Goal: Task Accomplishment & Management: Manage account settings

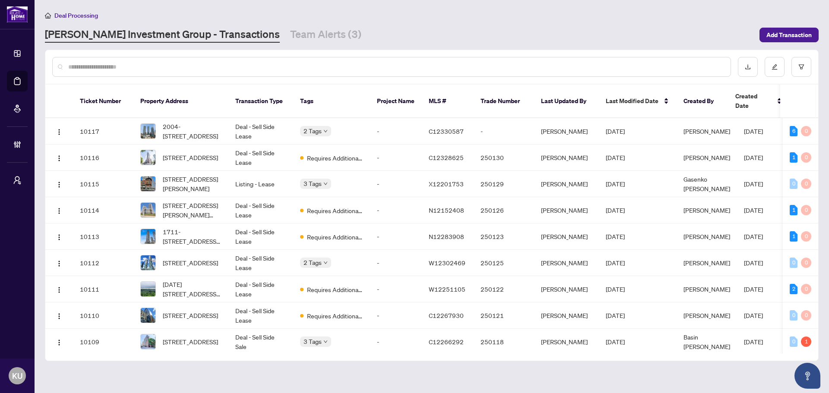
click at [198, 68] on input "text" at bounding box center [396, 67] width 656 height 10
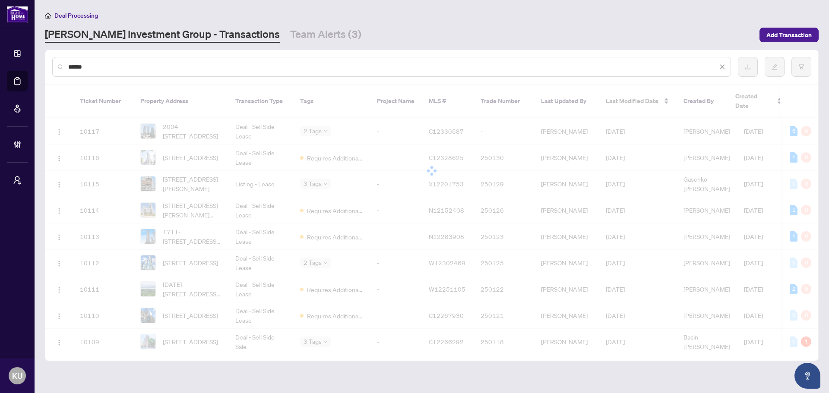
type input "******"
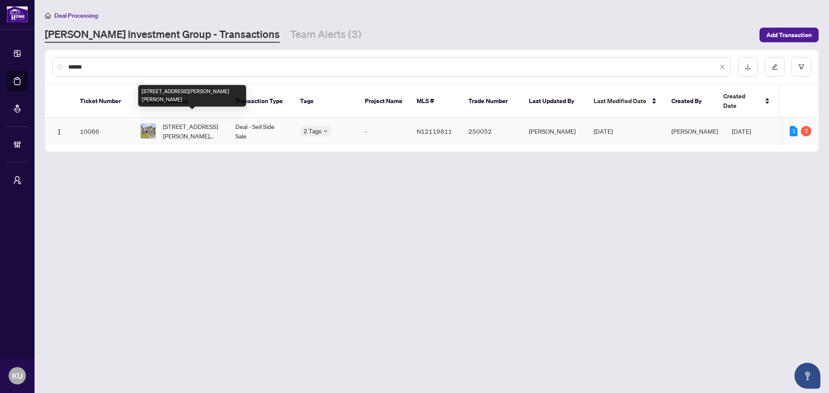
click at [193, 122] on span "[STREET_ADDRESS][PERSON_NAME][PERSON_NAME]" at bounding box center [192, 131] width 59 height 19
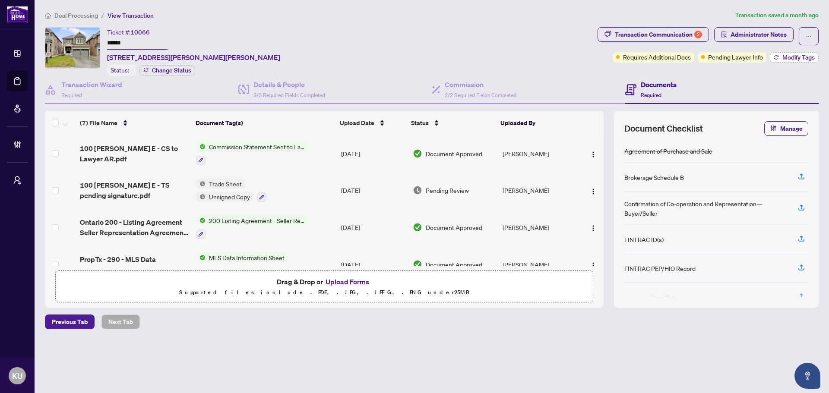
click at [790, 55] on span "Modify Tags" at bounding box center [799, 57] width 32 height 6
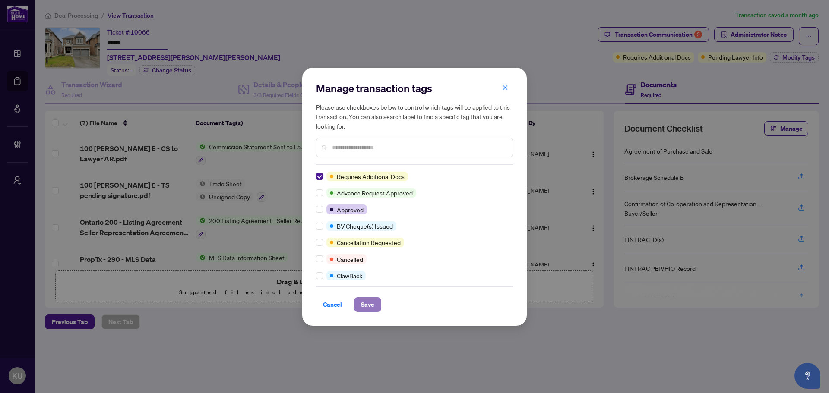
click at [372, 307] on span "Save" at bounding box center [367, 305] width 13 height 14
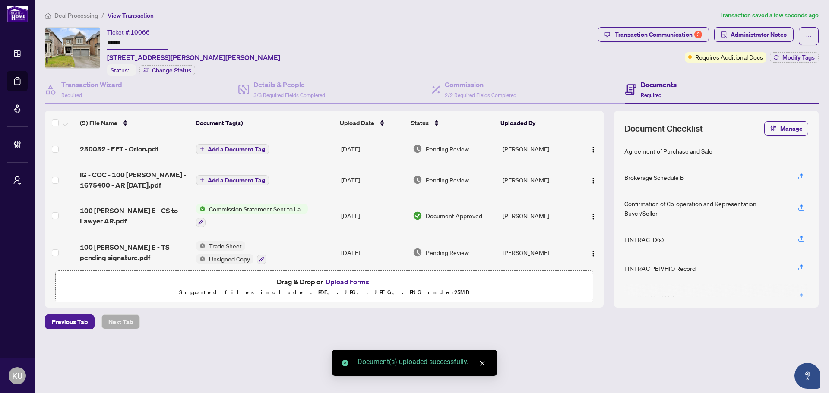
click at [228, 147] on span "Add a Document Tag" at bounding box center [236, 149] width 57 height 6
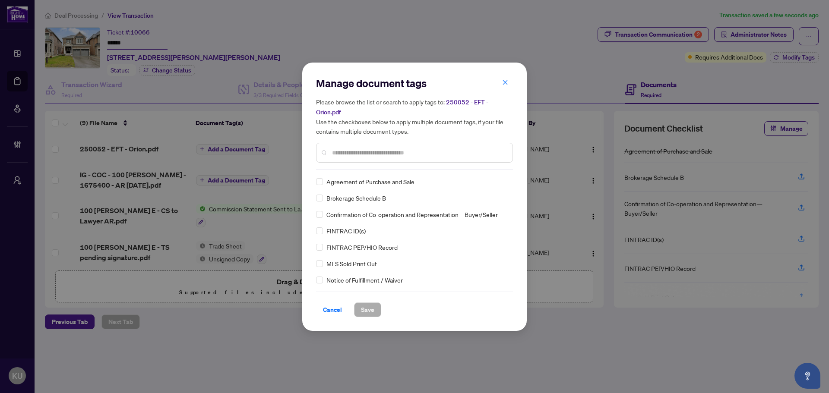
click at [343, 157] on input "text" at bounding box center [419, 153] width 174 height 10
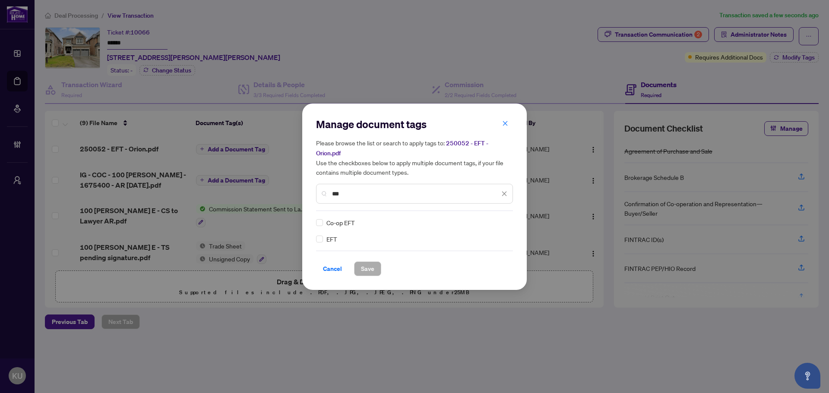
type input "***"
click at [315, 221] on div "Manage document tags Please browse the list or search to apply tags to: 250052 …" at bounding box center [414, 197] width 225 height 187
click at [501, 223] on div at bounding box center [499, 223] width 16 height 9
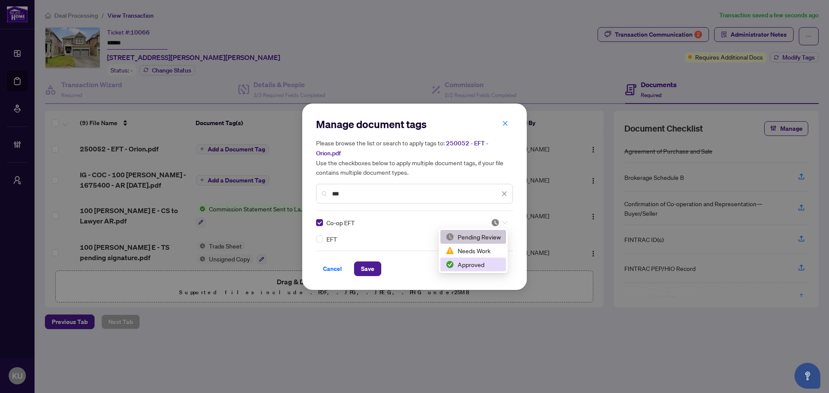
click at [469, 261] on div "Approved" at bounding box center [473, 265] width 55 height 10
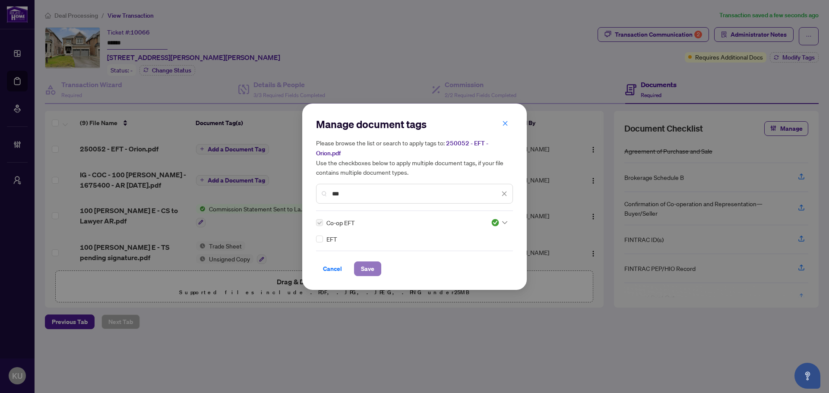
click at [369, 266] on span "Save" at bounding box center [367, 269] width 13 height 14
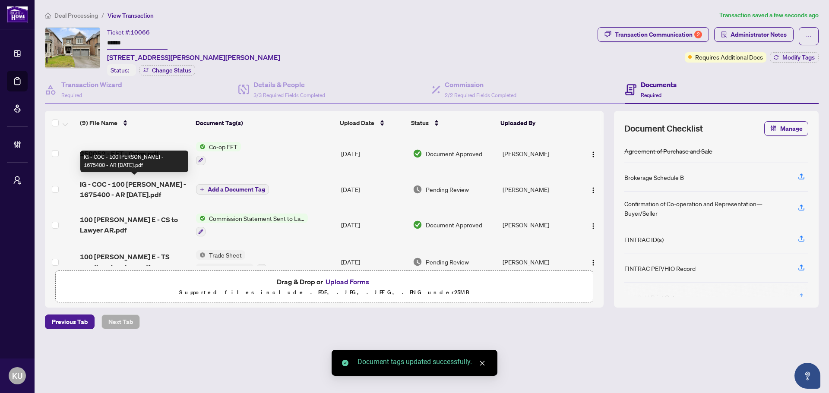
click at [129, 184] on span "IG - COC - 100 [PERSON_NAME] - 1675400 - AR [DATE].pdf" at bounding box center [134, 189] width 109 height 21
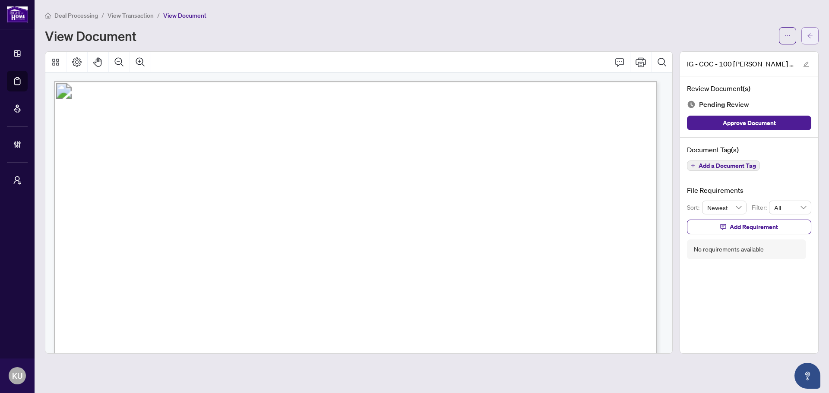
click at [814, 42] on button "button" at bounding box center [810, 35] width 17 height 17
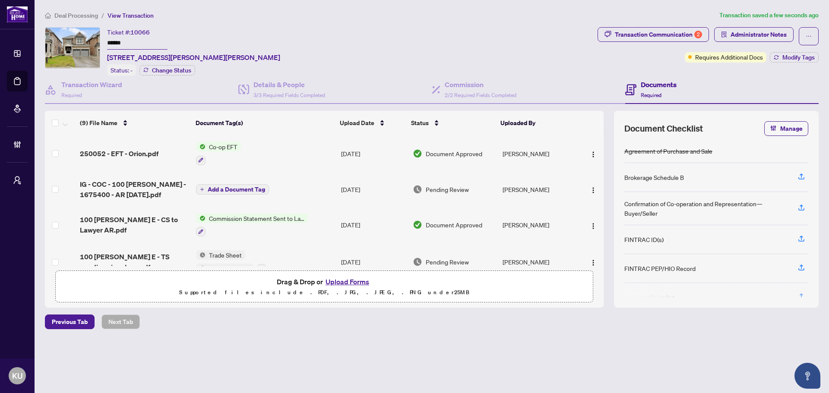
click at [242, 187] on span "Add a Document Tag" at bounding box center [236, 190] width 57 height 6
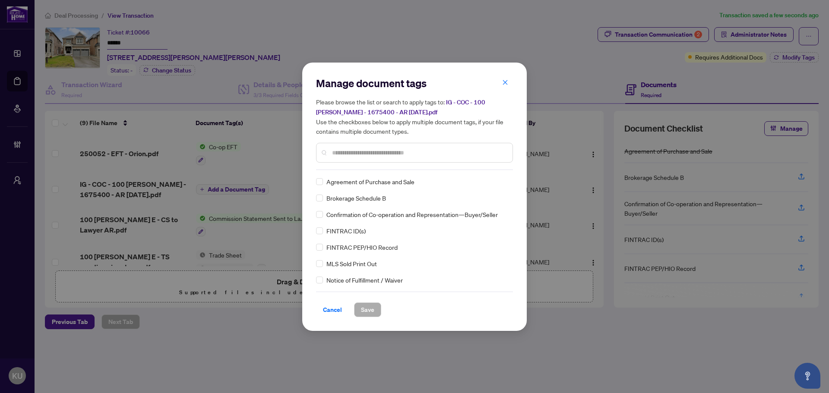
click at [350, 172] on div "Manage document tags Please browse the list or search to apply tags to: IG - CO…" at bounding box center [414, 196] width 197 height 241
click at [348, 166] on div "Manage document tags Please browse the list or search to apply tags to: IG - CO…" at bounding box center [414, 123] width 197 height 94
click at [344, 158] on div at bounding box center [414, 153] width 197 height 20
click at [345, 154] on input "text" at bounding box center [419, 153] width 174 height 10
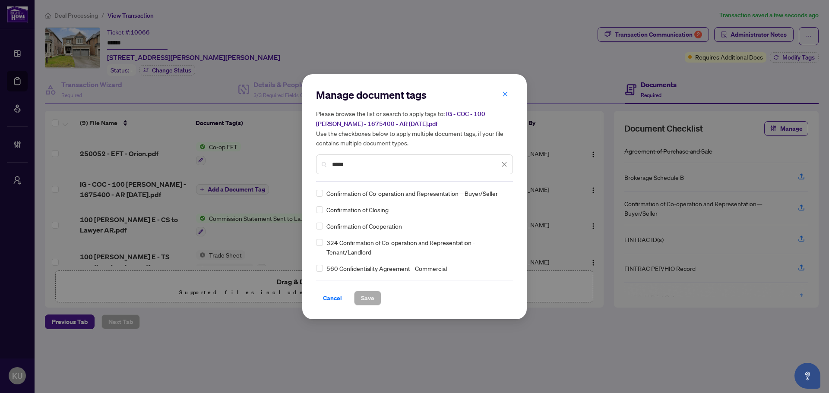
type input "*****"
click at [324, 210] on div "Confirmation of Closing" at bounding box center [412, 210] width 192 height 10
click at [493, 190] on img at bounding box center [495, 193] width 9 height 9
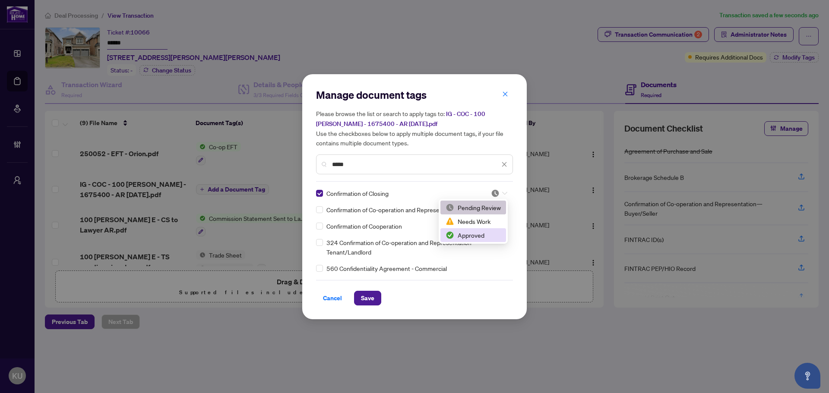
click at [476, 234] on div "Approved" at bounding box center [473, 236] width 55 height 10
click at [374, 296] on button "Save" at bounding box center [367, 298] width 27 height 15
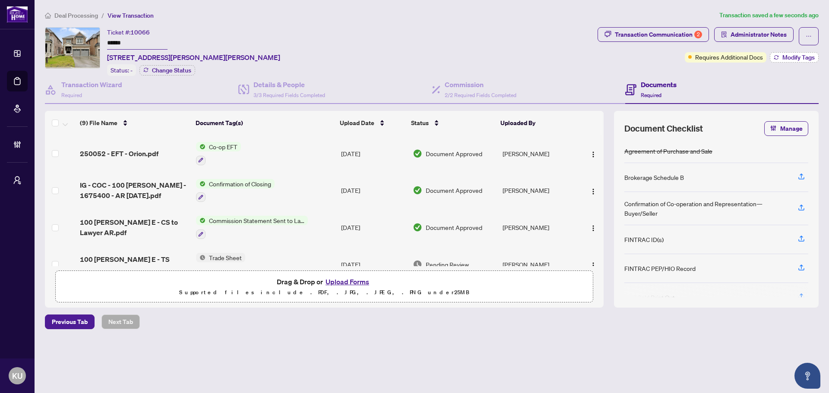
click at [786, 54] on span "Modify Tags" at bounding box center [799, 57] width 32 height 6
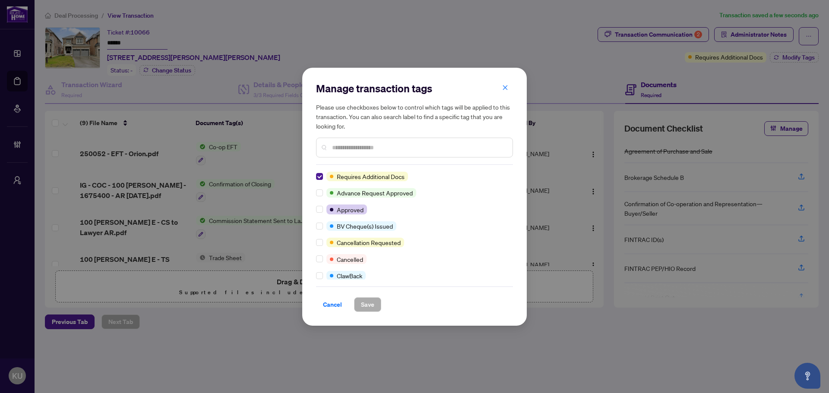
click at [364, 148] on input "text" at bounding box center [419, 148] width 174 height 10
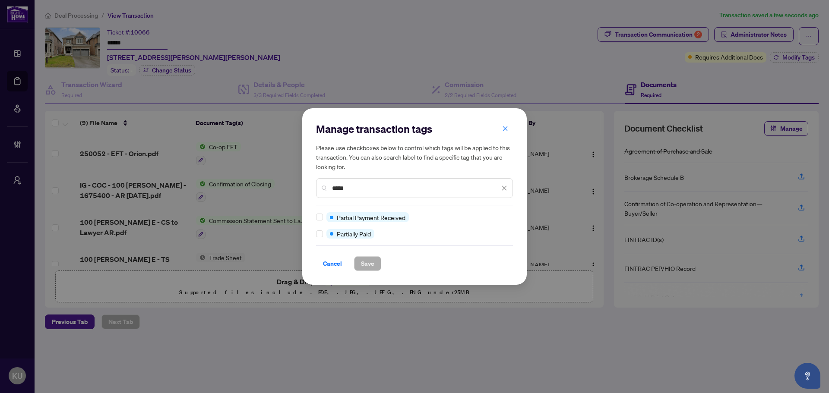
type input "*****"
click at [370, 264] on span "Save" at bounding box center [367, 264] width 13 height 14
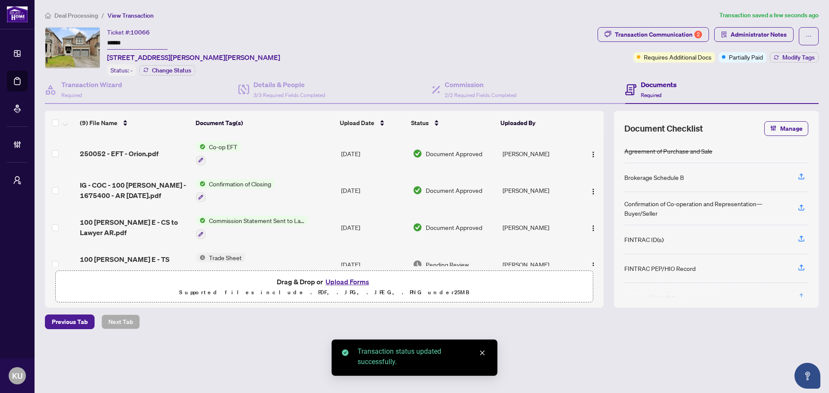
click at [82, 17] on span "Deal Processing" at bounding box center [76, 16] width 44 height 8
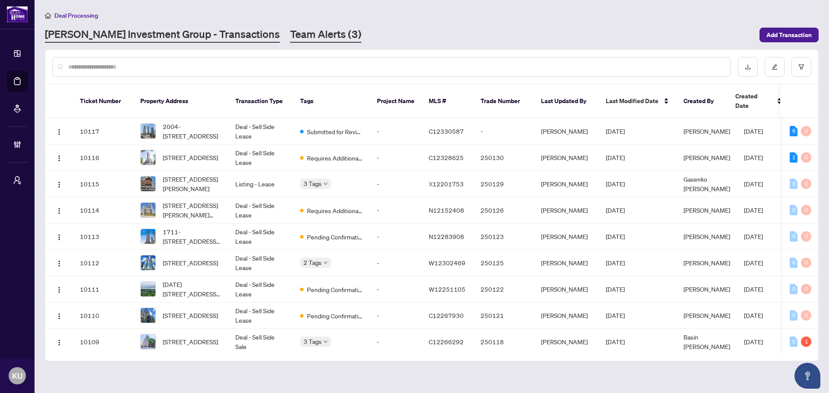
click at [296, 32] on link "Team Alerts (3)" at bounding box center [325, 35] width 71 height 16
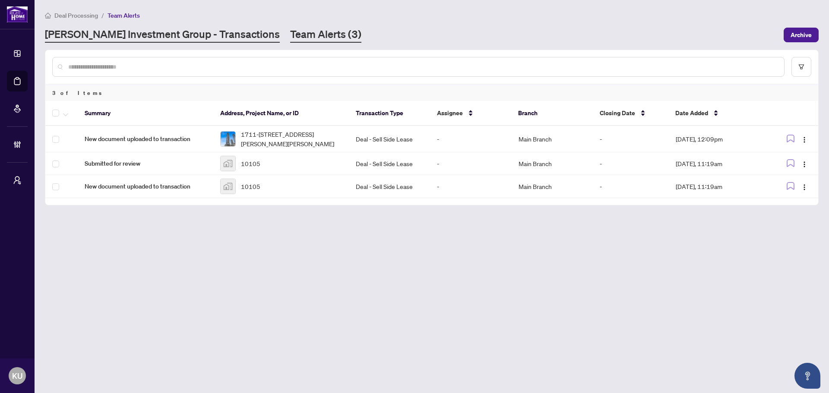
click at [147, 30] on link "[PERSON_NAME] Investment Group - Transactions" at bounding box center [162, 35] width 235 height 16
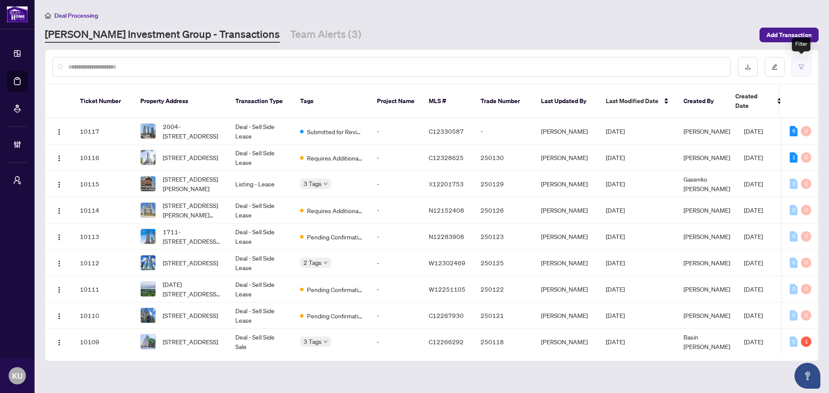
click at [804, 60] on button "button" at bounding box center [802, 67] width 20 height 20
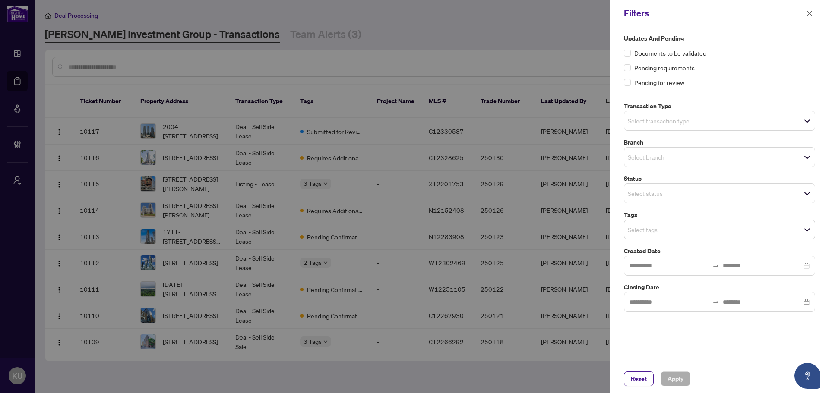
click at [656, 229] on input "search" at bounding box center [658, 230] width 60 height 10
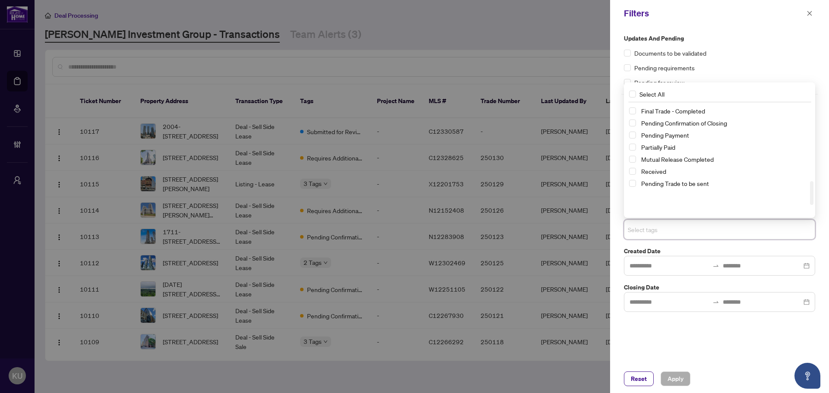
scroll to position [354, 0]
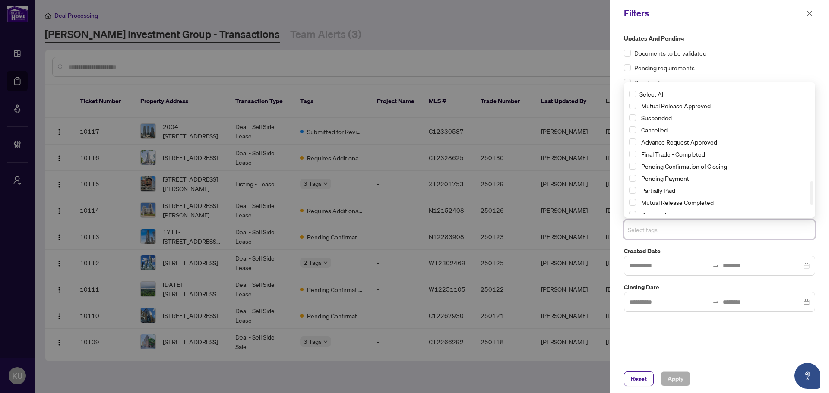
click at [637, 189] on div "Partially Paid" at bounding box center [719, 190] width 181 height 10
click at [631, 191] on span "Select Partially Paid" at bounding box center [632, 190] width 7 height 7
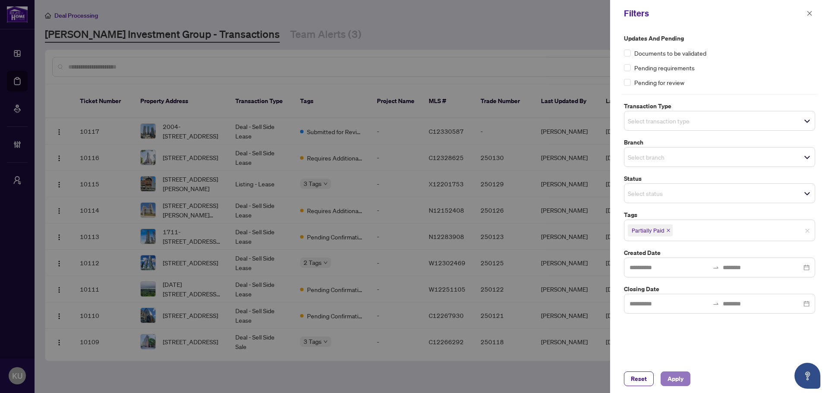
click at [672, 378] on span "Apply" at bounding box center [676, 379] width 16 height 14
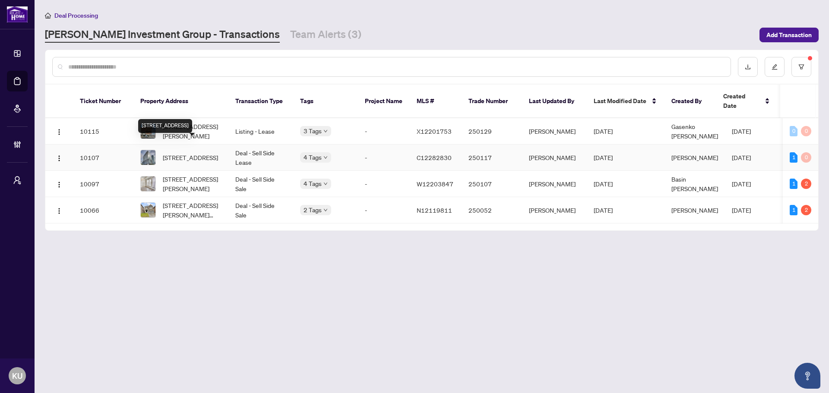
click at [200, 153] on span "[STREET_ADDRESS]" at bounding box center [190, 158] width 55 height 10
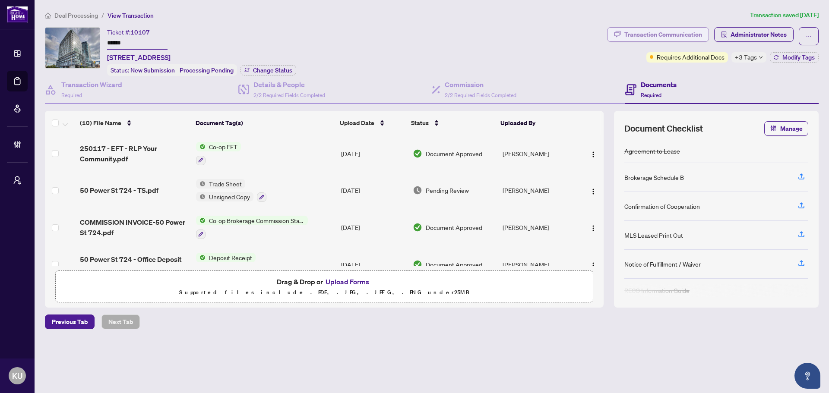
click at [624, 35] on button "Transaction Communication" at bounding box center [658, 34] width 102 height 15
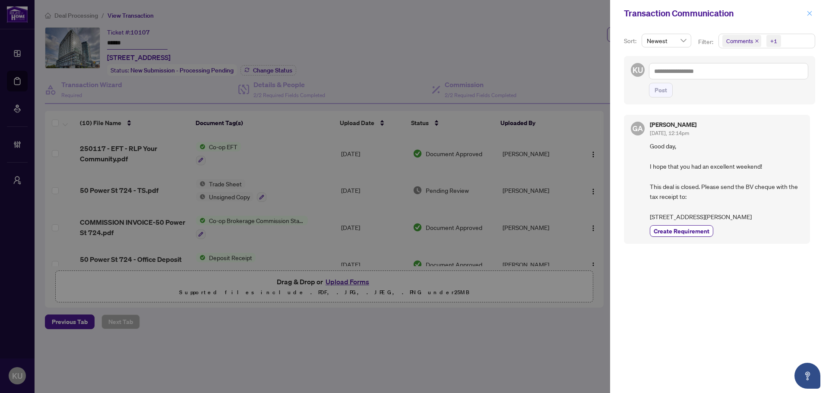
click at [809, 11] on icon "close" at bounding box center [810, 13] width 6 height 6
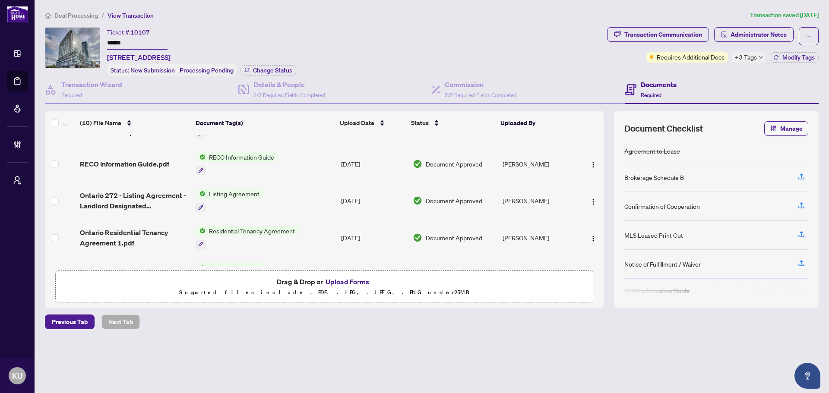
scroll to position [197, 0]
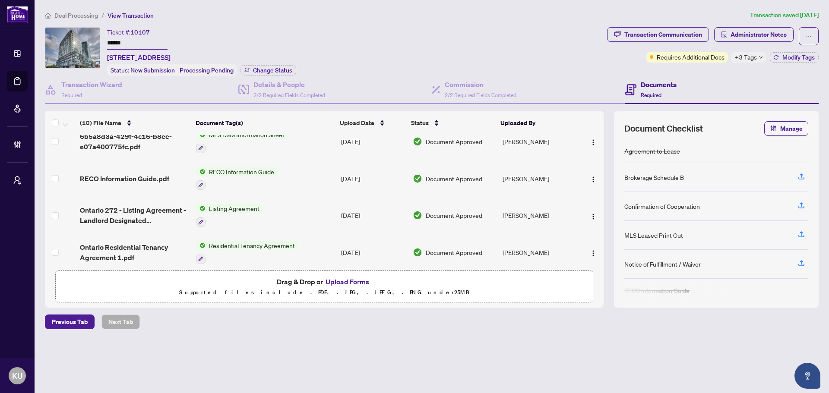
click at [75, 17] on span "Deal Processing" at bounding box center [76, 16] width 44 height 8
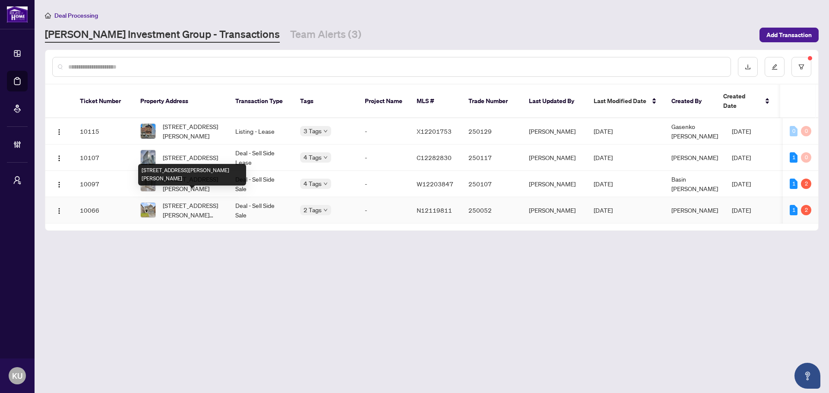
click at [185, 201] on span "[STREET_ADDRESS][PERSON_NAME][PERSON_NAME]" at bounding box center [192, 210] width 59 height 19
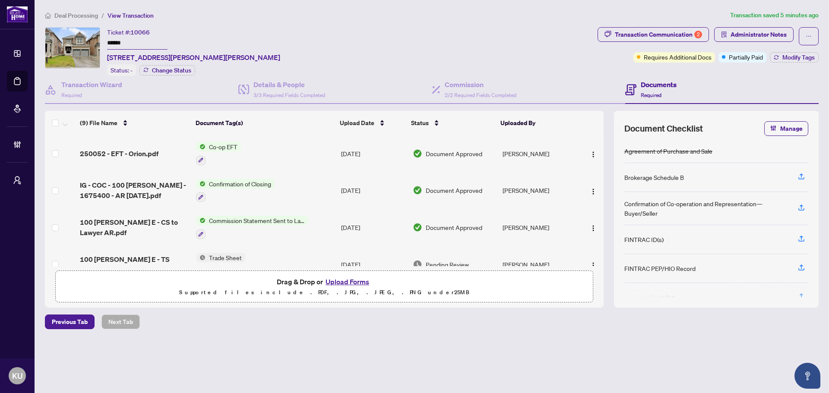
drag, startPoint x: 73, startPoint y: 13, endPoint x: 206, endPoint y: 48, distance: 137.3
click at [73, 13] on span "Deal Processing" at bounding box center [76, 16] width 44 height 8
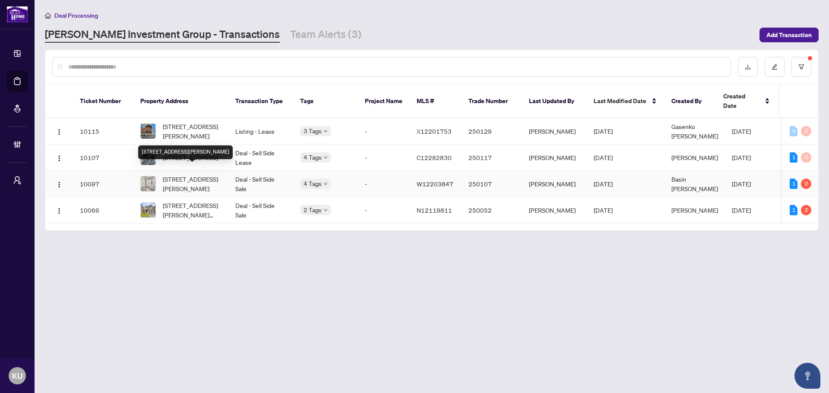
click at [180, 174] on span "[STREET_ADDRESS][PERSON_NAME]" at bounding box center [192, 183] width 59 height 19
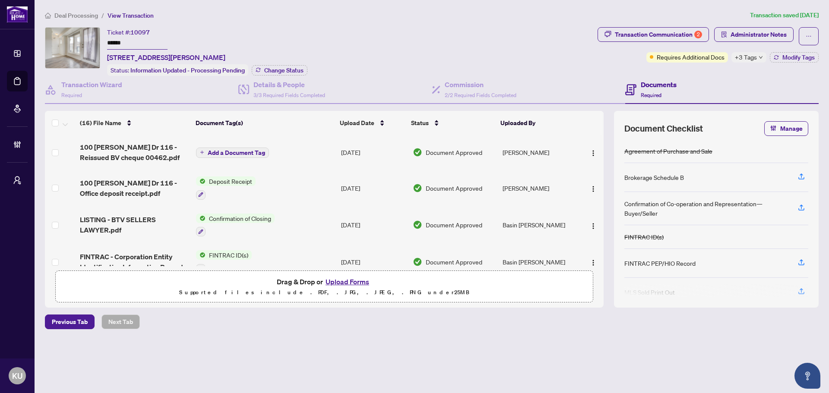
click at [92, 16] on span "Deal Processing" at bounding box center [76, 16] width 44 height 8
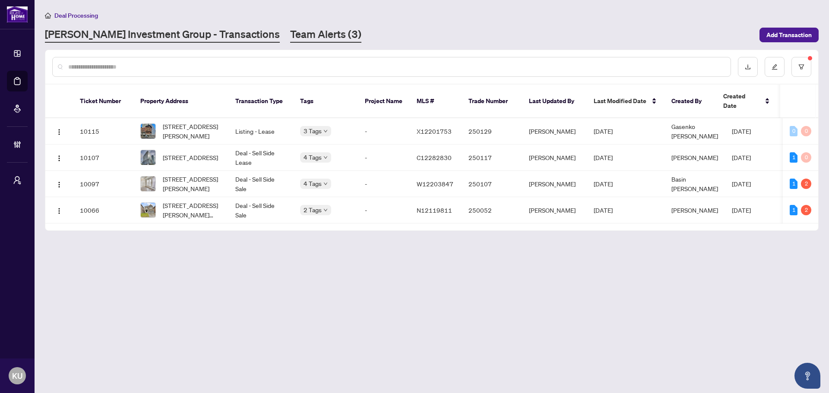
click at [290, 39] on link "Team Alerts (3)" at bounding box center [325, 35] width 71 height 16
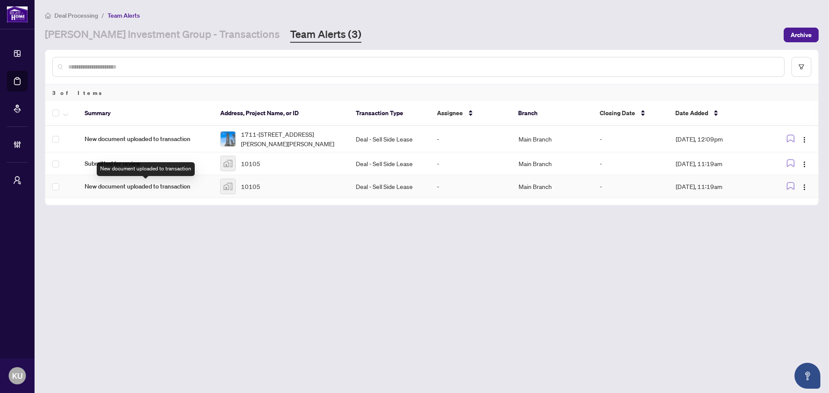
click at [113, 184] on span "New document uploaded to transaction" at bounding box center [146, 187] width 122 height 10
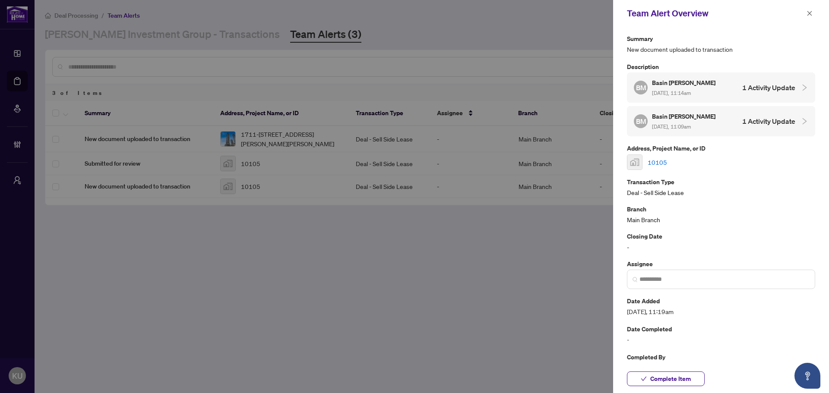
click at [678, 124] on span "[DATE], 11:09am" at bounding box center [671, 127] width 39 height 6
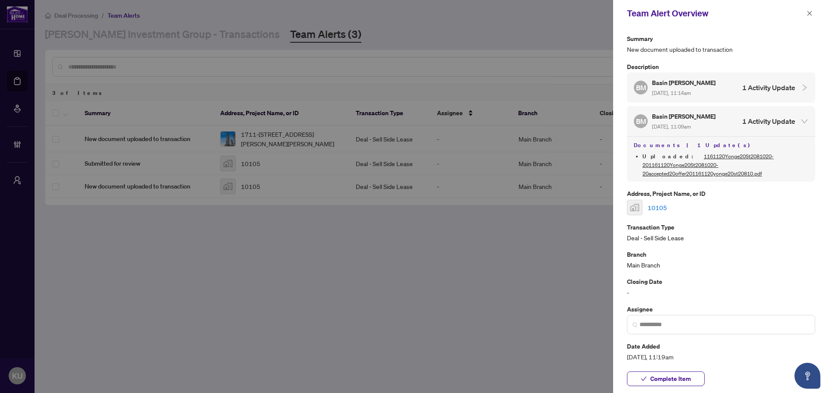
click at [685, 161] on li "Uploaded : 1161120Yonge20St2081020-201161120Yonge20St2081020-20accepted20offer2…" at bounding box center [726, 165] width 166 height 26
click at [713, 154] on link "1161120Yonge20St2081020-201161120Yonge20St2081020-20accepted20offer201161120yon…" at bounding box center [708, 165] width 131 height 24
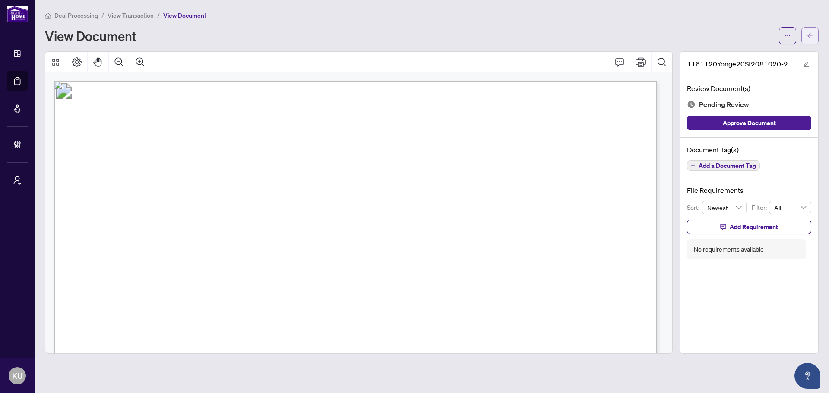
click at [809, 34] on icon "arrow-left" at bounding box center [810, 36] width 6 height 6
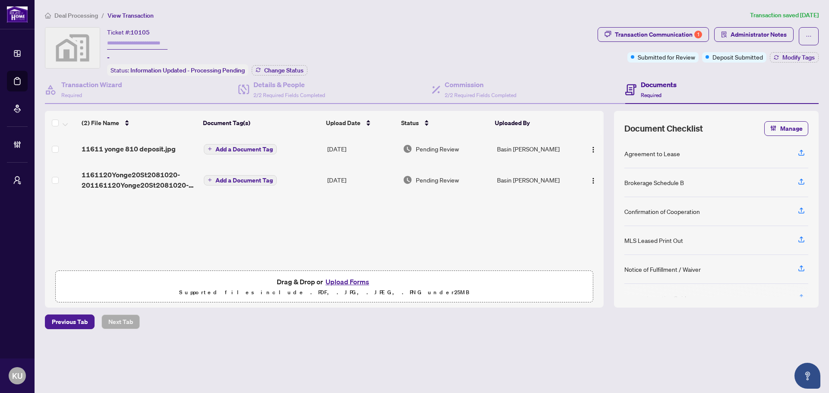
click at [79, 15] on span "Deal Processing" at bounding box center [76, 16] width 44 height 8
